Goal: Task Accomplishment & Management: Use online tool/utility

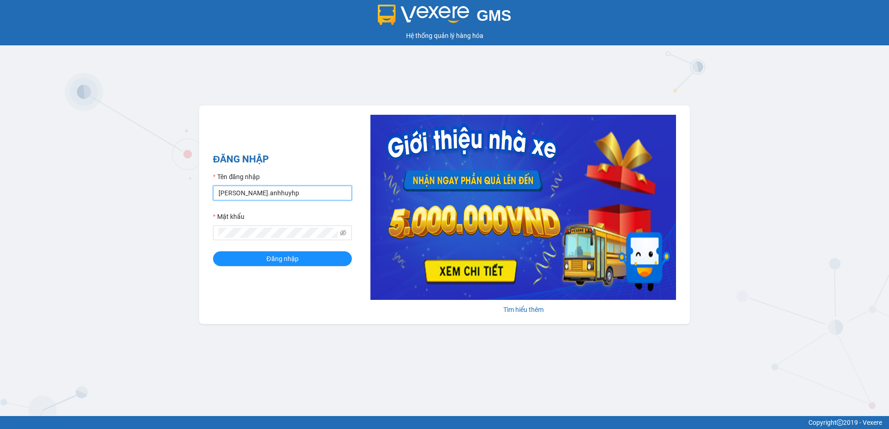
drag, startPoint x: 227, startPoint y: 192, endPoint x: 218, endPoint y: 193, distance: 9.3
click at [218, 193] on input "[PERSON_NAME].anhhuyhp" at bounding box center [282, 193] width 139 height 15
click at [228, 193] on input "[PERSON_NAME].anhhuyhp" at bounding box center [282, 193] width 139 height 15
click at [275, 194] on input "ntthuong.anhhuyhp" at bounding box center [282, 193] width 139 height 15
type input "ntthuong.anhhuyvip"
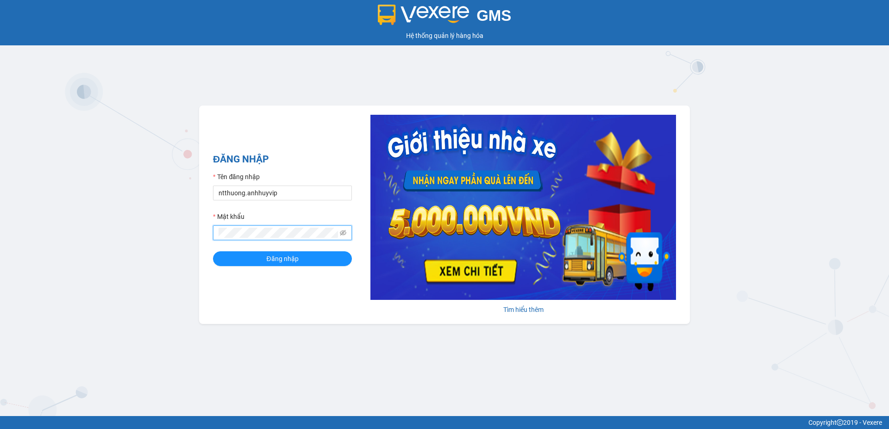
click at [207, 233] on div "ĐĂNG NHẬP Tên đăng nhập ntthuong.anhhuyvip Mật khẩu Đăng nhập [PERSON_NAME] thêm" at bounding box center [444, 215] width 491 height 219
click at [213, 252] on button "Đăng nhập" at bounding box center [282, 259] width 139 height 15
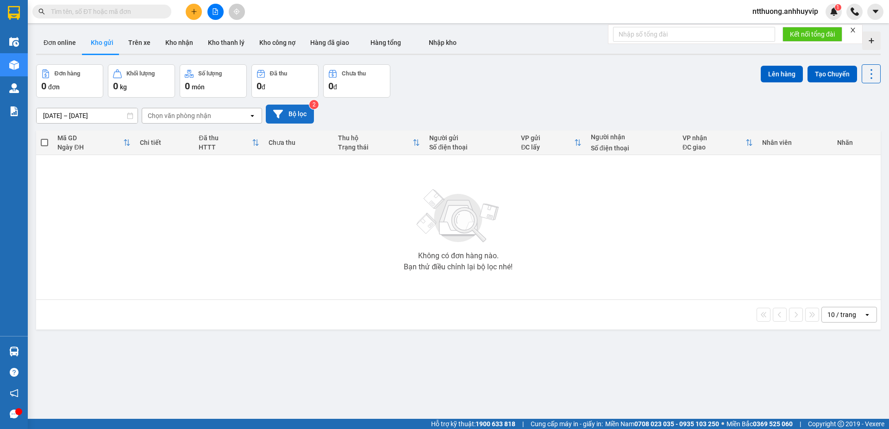
click at [301, 113] on button "Bộ lọc" at bounding box center [290, 114] width 48 height 19
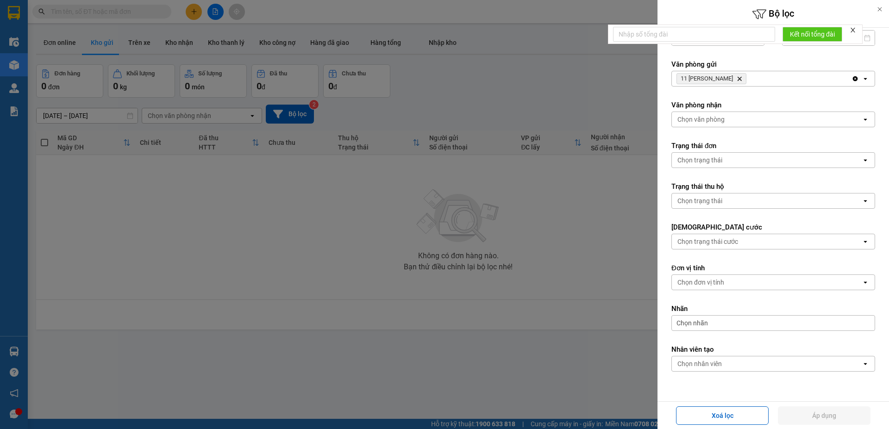
scroll to position [14, 0]
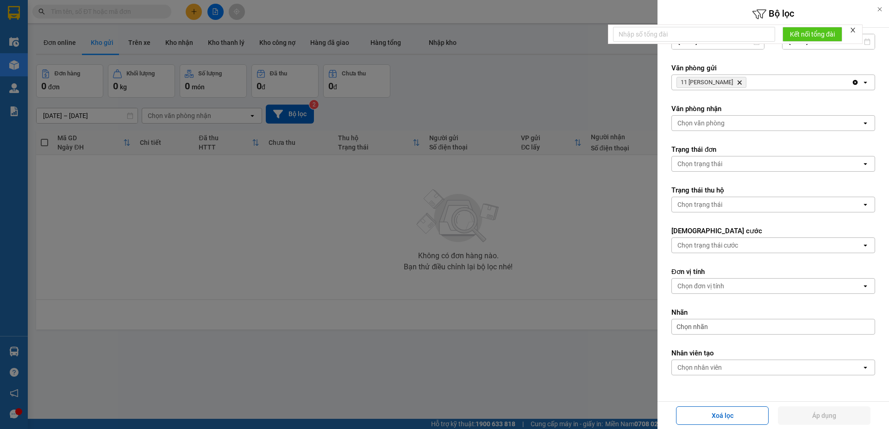
click at [485, 91] on div at bounding box center [444, 214] width 889 height 429
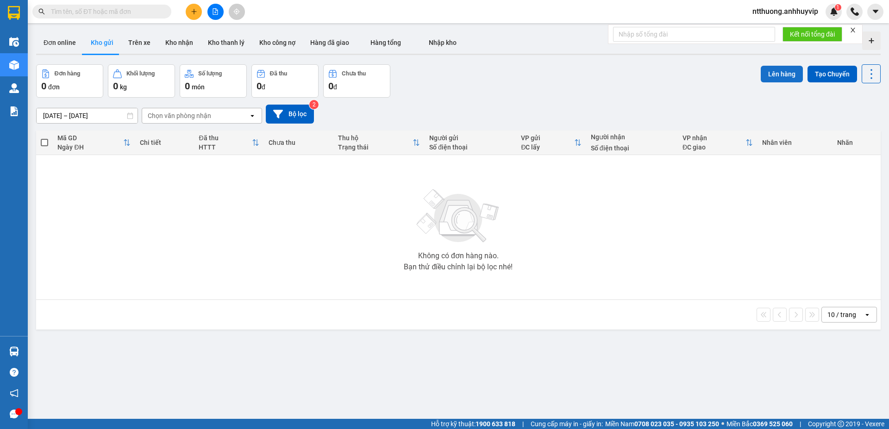
click at [775, 72] on button "Lên hàng" at bounding box center [782, 74] width 42 height 17
click at [819, 75] on button "Tạo Chuyến" at bounding box center [833, 74] width 50 height 17
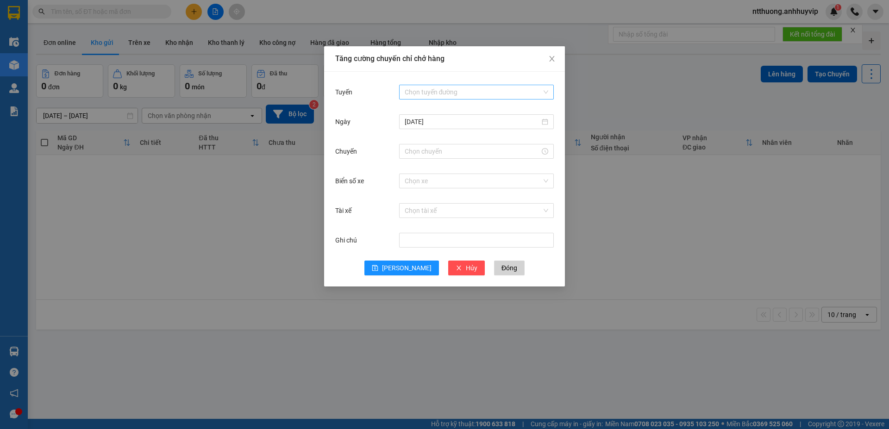
click at [548, 88] on div "Chọn tuyến đường" at bounding box center [476, 92] width 155 height 15
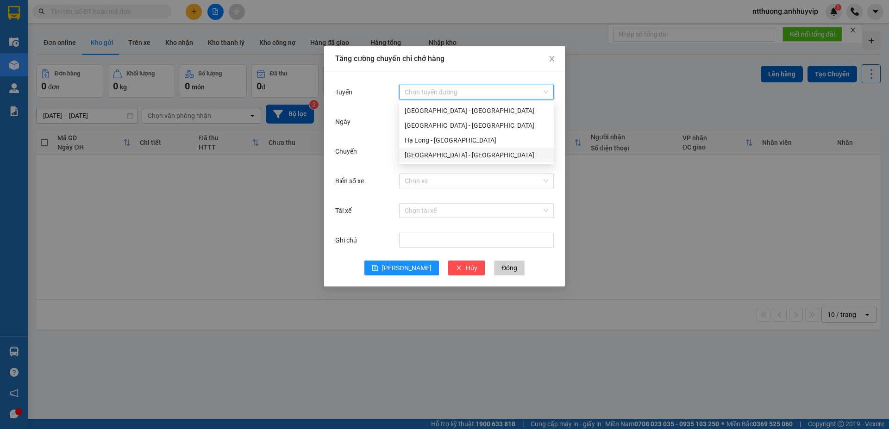
click at [450, 153] on div "Hà Nội - Hạ Long" at bounding box center [477, 155] width 144 height 10
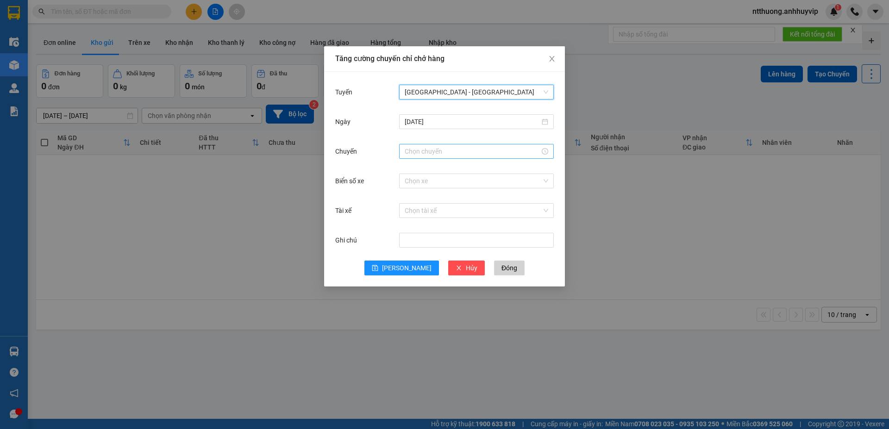
click at [510, 154] on input "Chuyến" at bounding box center [472, 151] width 135 height 10
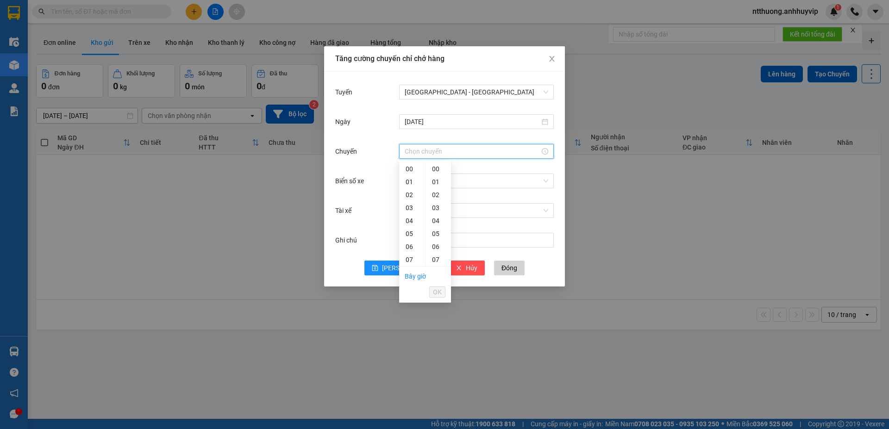
click at [510, 154] on input "Chuyến" at bounding box center [472, 151] width 135 height 10
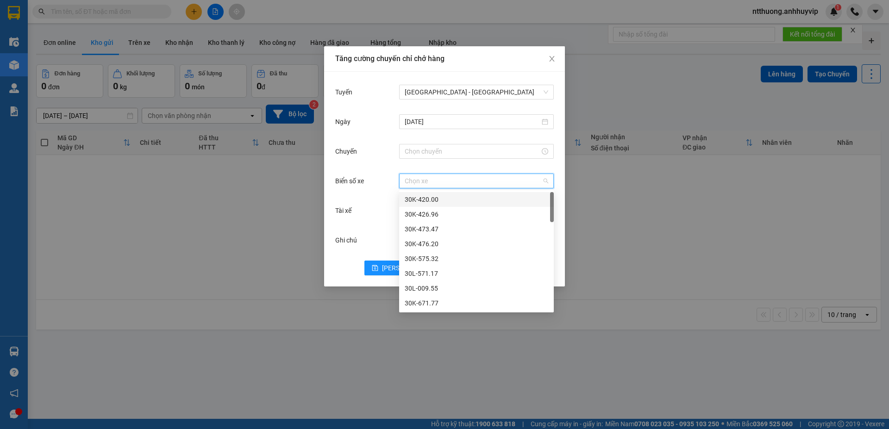
click at [496, 181] on input "Biển số xe" at bounding box center [473, 181] width 137 height 14
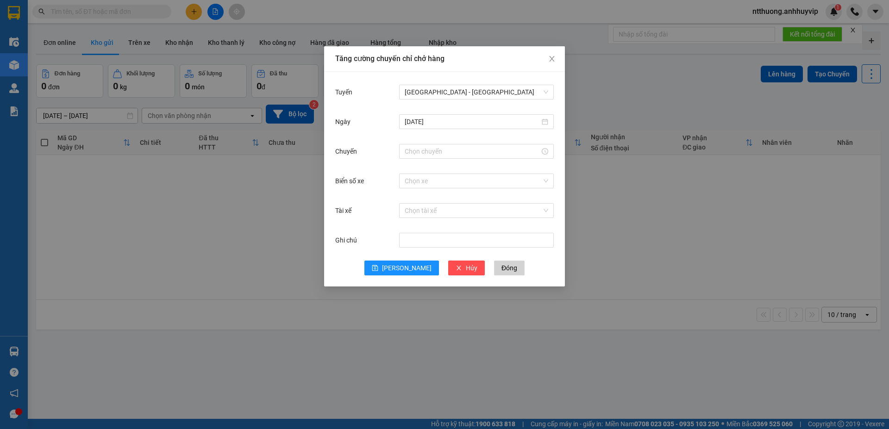
click at [376, 199] on div "Biển số xe Chọn xe" at bounding box center [444, 187] width 219 height 30
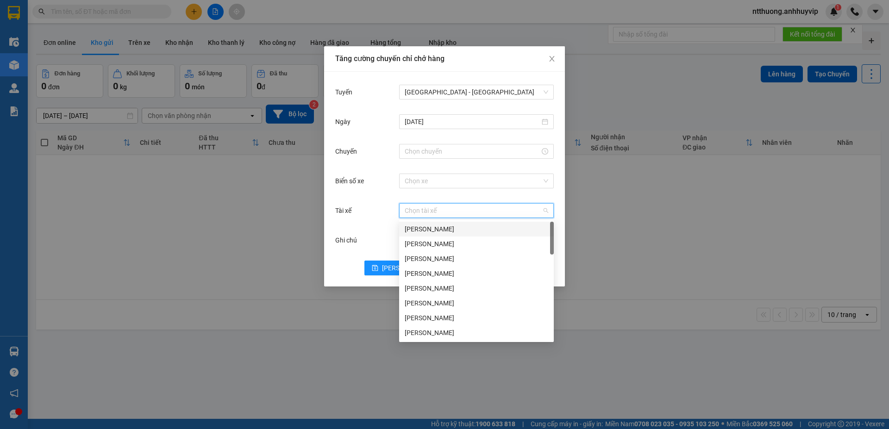
click at [433, 212] on input "Tài xế" at bounding box center [473, 211] width 137 height 14
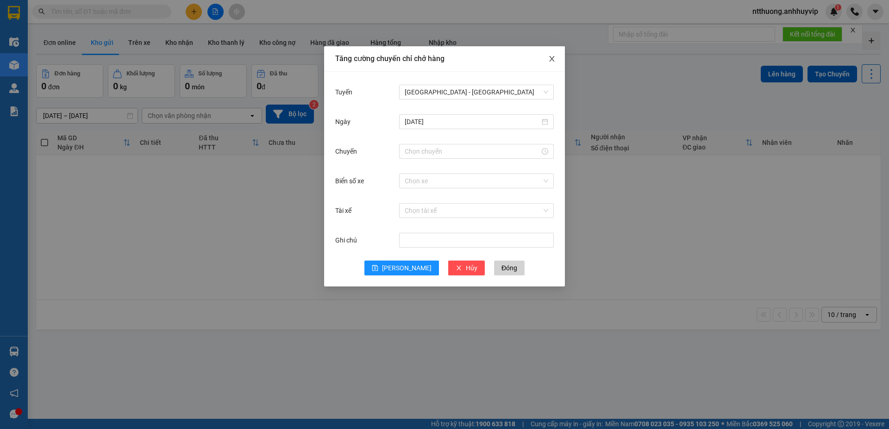
click at [550, 57] on icon "close" at bounding box center [551, 58] width 7 height 7
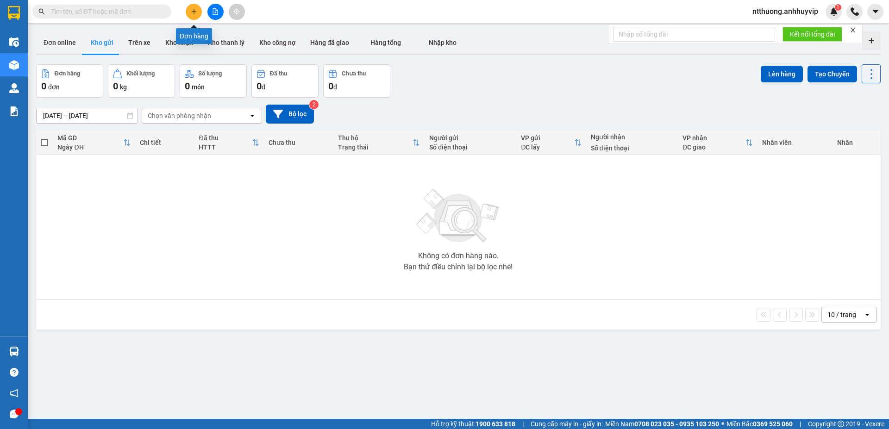
click at [193, 13] on icon "plus" at bounding box center [194, 11] width 6 height 6
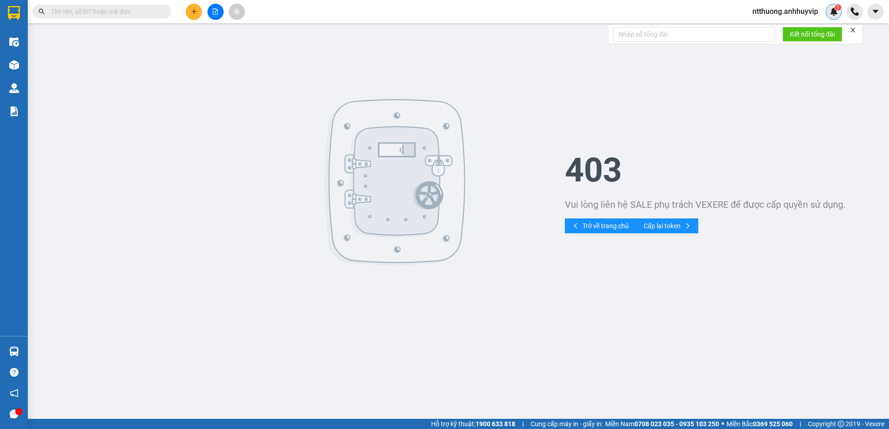
click at [836, 15] on img at bounding box center [834, 11] width 8 height 8
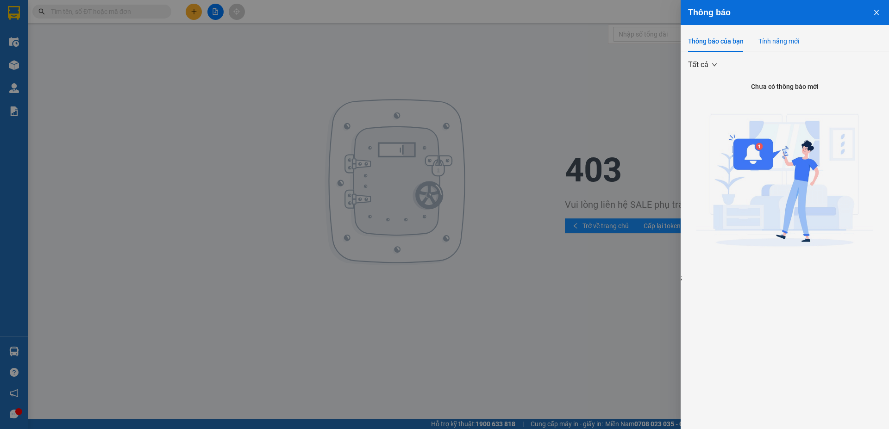
click at [793, 40] on div "Tính năng mới" at bounding box center [779, 41] width 41 height 10
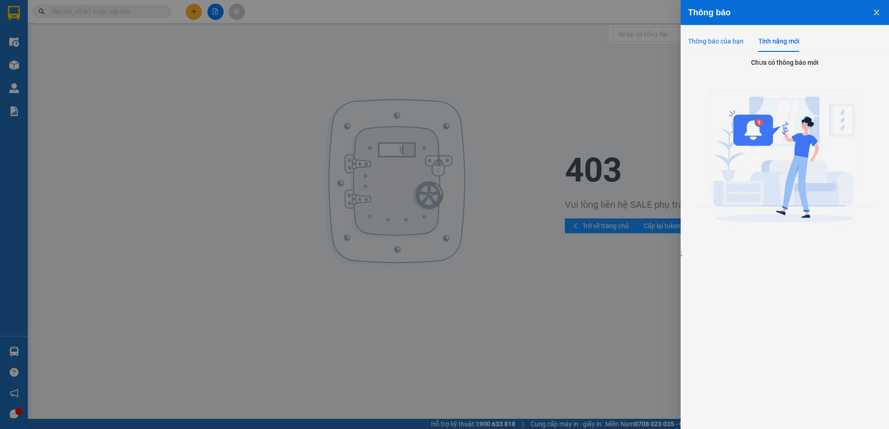
click at [725, 39] on div "Thông báo của bạn" at bounding box center [716, 41] width 56 height 10
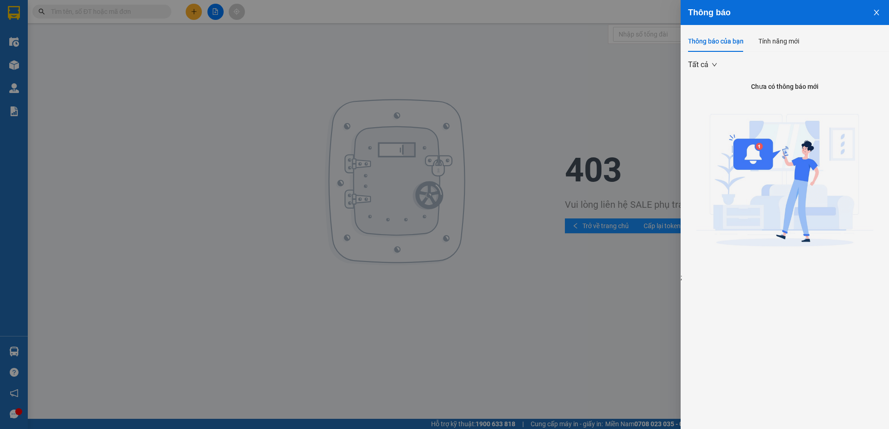
click at [875, 13] on icon "close" at bounding box center [876, 12] width 7 height 7
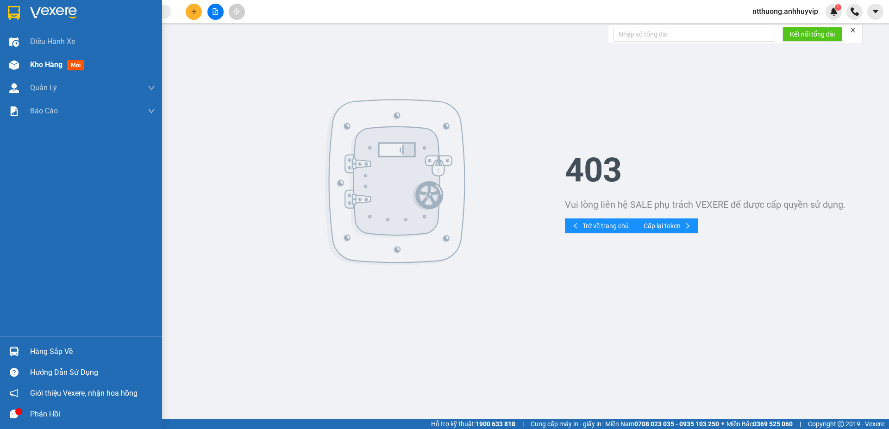
click at [38, 66] on span "Kho hàng" at bounding box center [46, 64] width 32 height 9
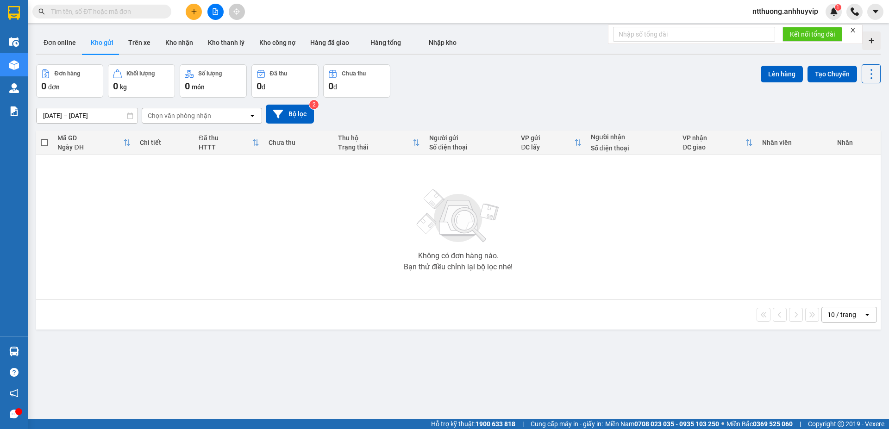
click at [61, 82] on div "0 đơn" at bounding box center [69, 86] width 57 height 13
click at [307, 115] on button "Bộ lọc" at bounding box center [290, 114] width 48 height 19
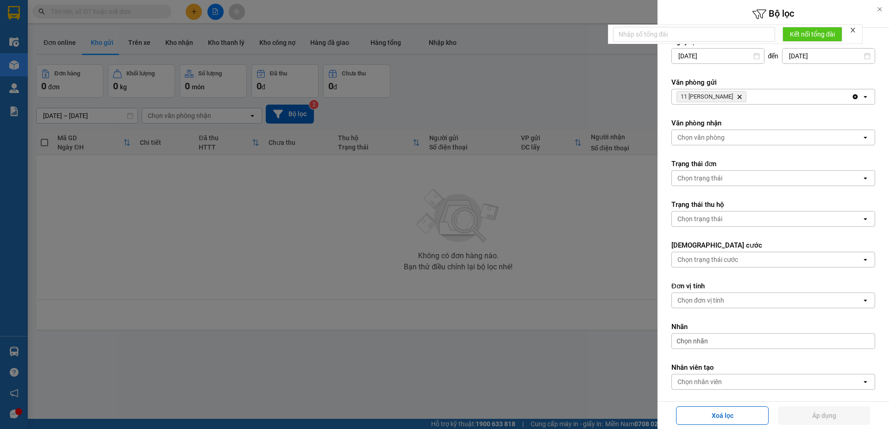
click at [793, 180] on div "Chọn trạng thái" at bounding box center [767, 178] width 190 height 15
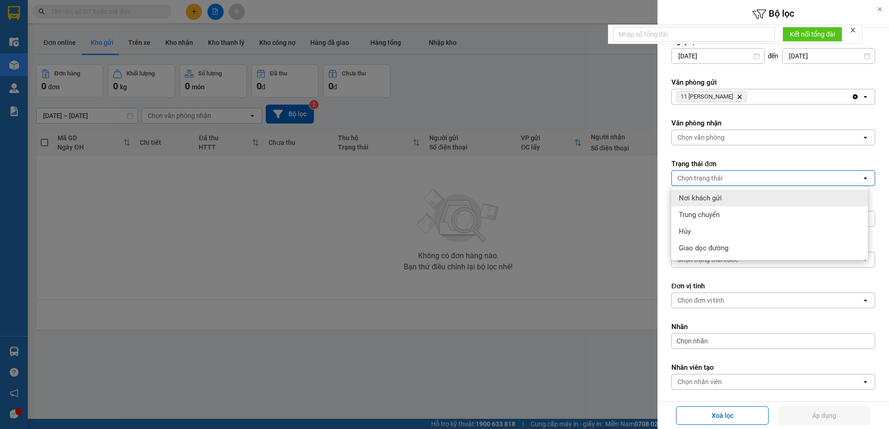
click at [793, 179] on div "Chọn trạng thái" at bounding box center [767, 178] width 190 height 15
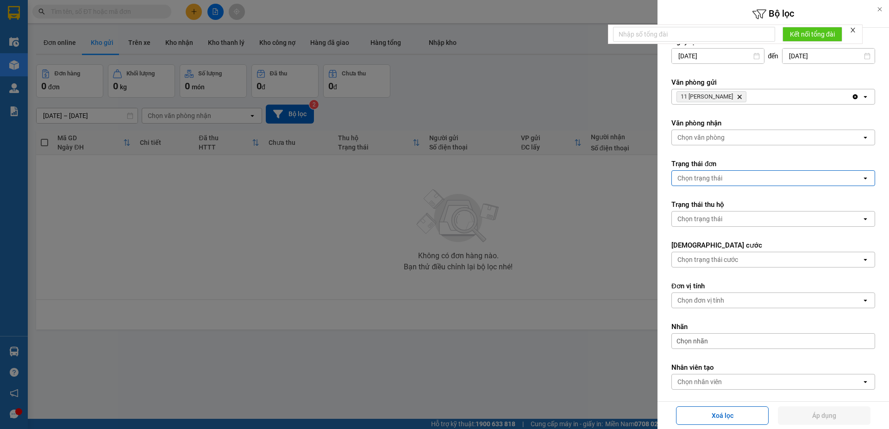
click at [478, 89] on div at bounding box center [444, 214] width 889 height 429
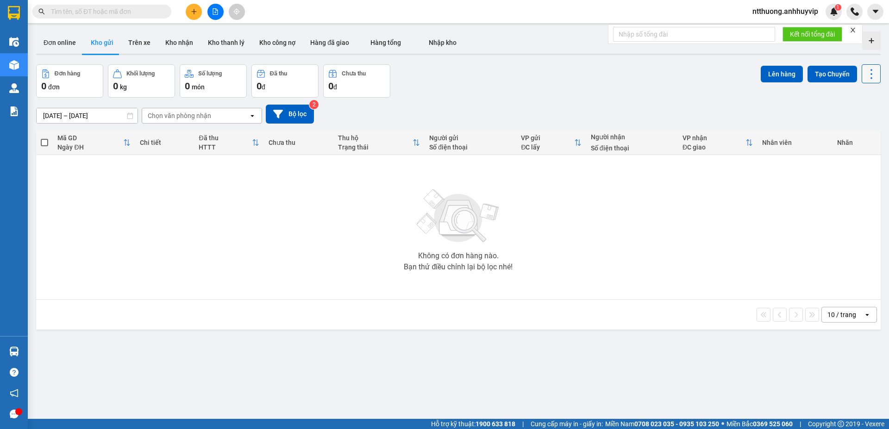
click at [866, 76] on icon at bounding box center [871, 74] width 13 height 13
click at [467, 80] on div "Đơn hàng 0 đơn Khối lượng 0 kg Số lượng 0 món Đã thu 0 đ Chưa thu 0 đ Lên hàng …" at bounding box center [458, 80] width 845 height 33
click at [296, 115] on button "Bộ lọc" at bounding box center [290, 114] width 48 height 19
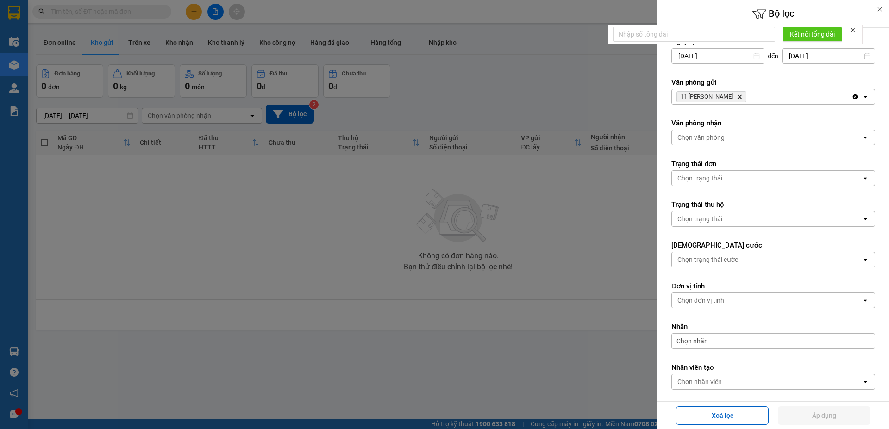
click at [876, 8] on div at bounding box center [880, 9] width 19 height 19
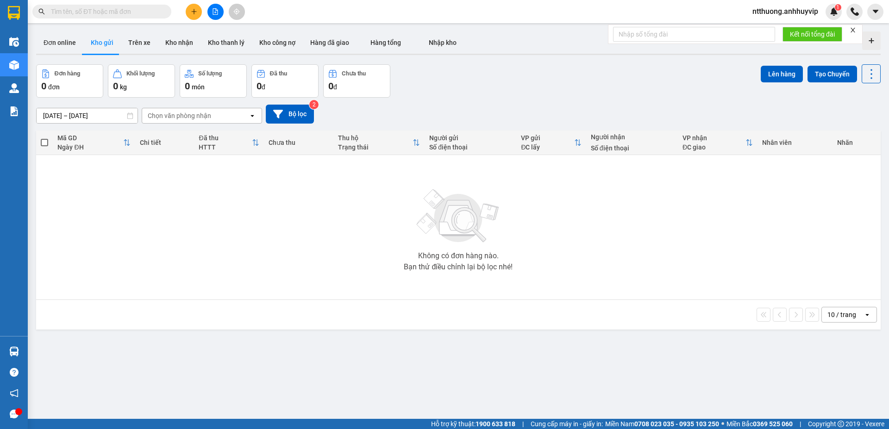
click at [868, 40] on div at bounding box center [871, 40] width 19 height 19
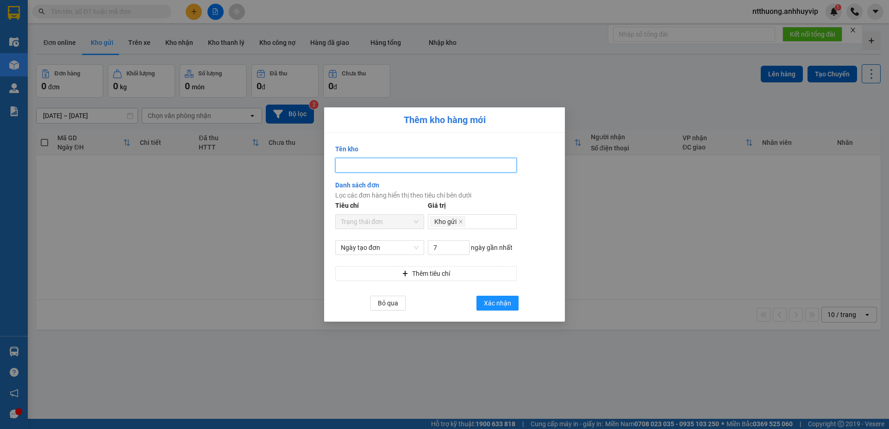
click at [350, 166] on input "Tên kho" at bounding box center [426, 165] width 182 height 15
click at [390, 304] on span "Bỏ qua" at bounding box center [388, 303] width 20 height 10
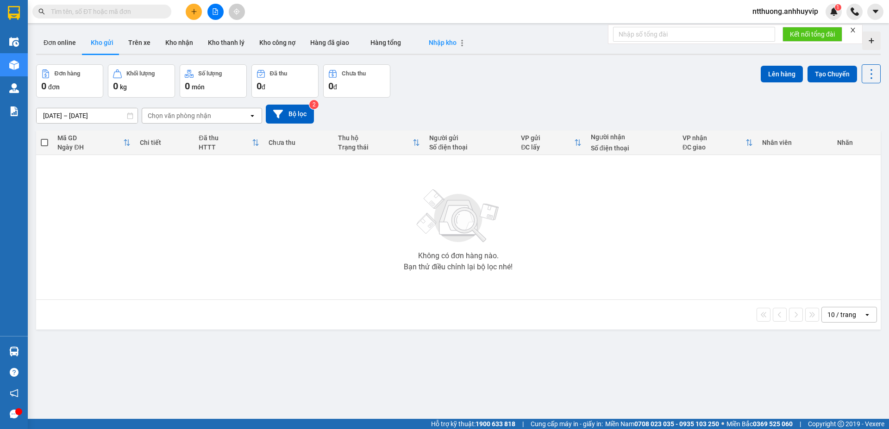
click at [433, 40] on span "Nhập kho" at bounding box center [443, 42] width 28 height 7
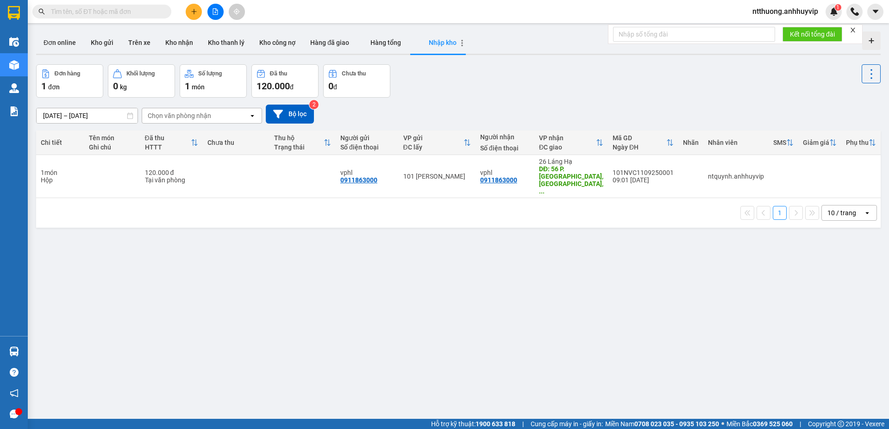
click at [459, 44] on icon "button" at bounding box center [462, 43] width 6 height 6
